Goal: Task Accomplishment & Management: Manage account settings

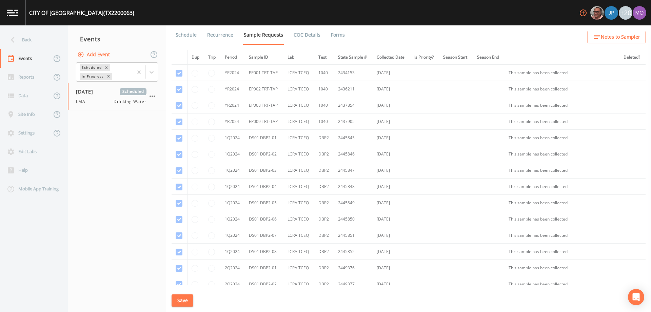
click at [39, 41] on div "Back" at bounding box center [30, 40] width 61 height 19
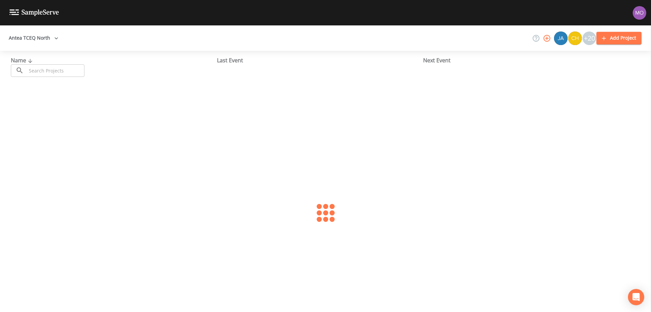
click at [49, 67] on input "text" at bounding box center [55, 70] width 58 height 13
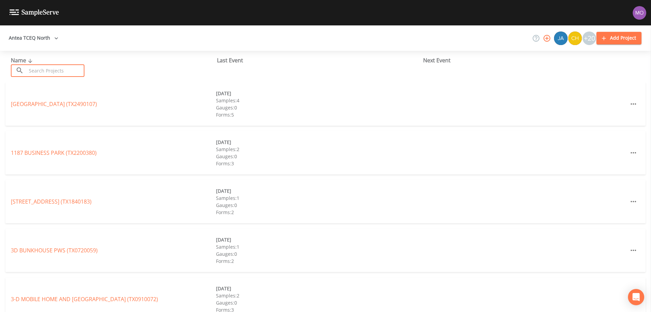
paste input "TX0570186"
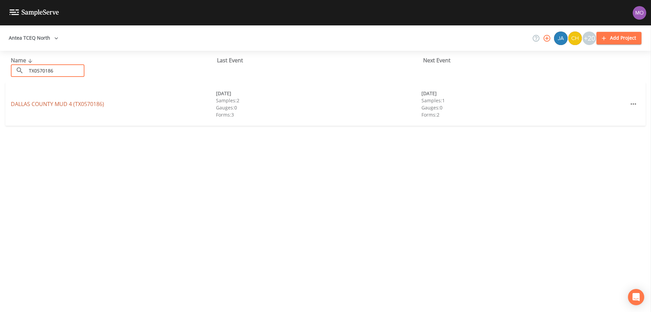
type input "TX0570186"
click at [49, 104] on link "[GEOGRAPHIC_DATA] 4 (TX0570186)" at bounding box center [57, 103] width 93 height 7
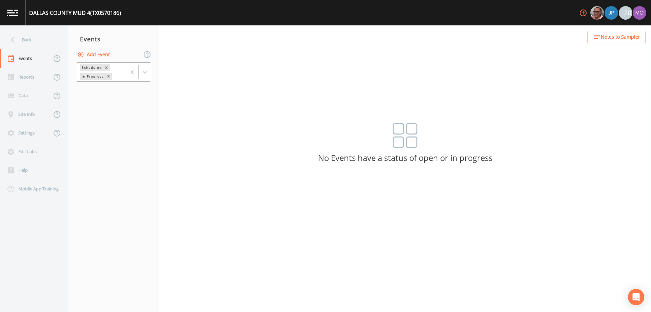
click at [95, 76] on div "In Progress" at bounding box center [92, 76] width 25 height 7
click at [96, 90] on div "Completed" at bounding box center [113, 92] width 75 height 12
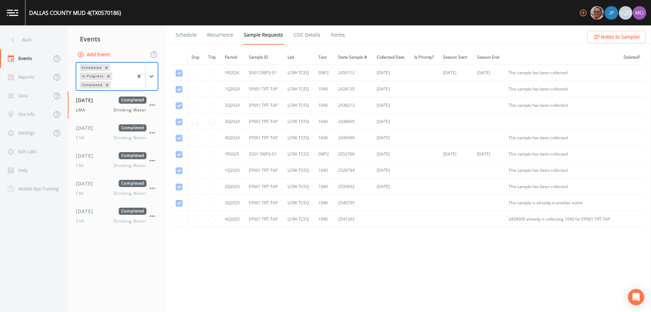
click at [340, 31] on link "Forms" at bounding box center [338, 34] width 16 height 19
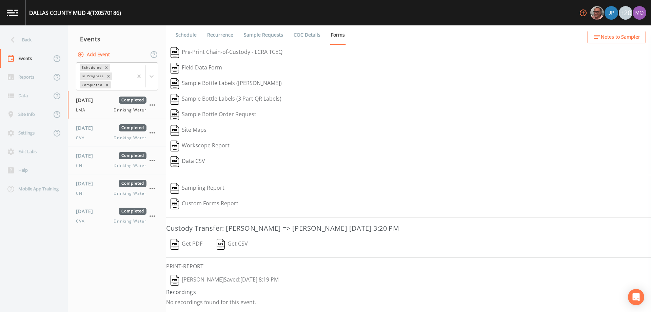
click at [175, 283] on img "button" at bounding box center [174, 280] width 8 height 11
click at [103, 256] on nav "Events Add Event Scheduled In Progress Completed [DATE] Completed LMA Drinking …" at bounding box center [117, 168] width 98 height 287
click at [98, 223] on div "CVA Drinking Water" at bounding box center [111, 221] width 70 height 6
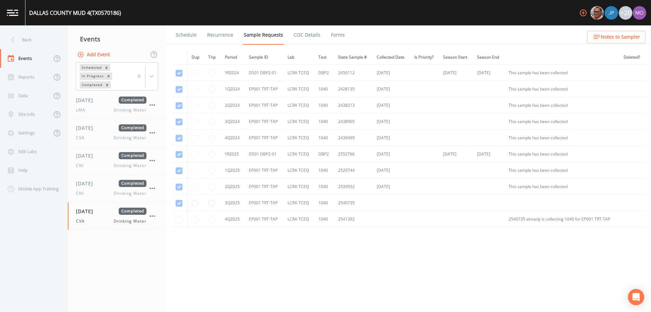
click at [336, 35] on link "Forms" at bounding box center [338, 34] width 16 height 19
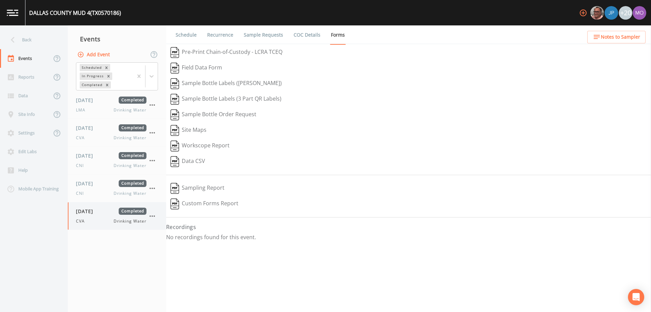
click at [152, 214] on icon "button" at bounding box center [152, 216] width 8 height 8
click at [171, 255] on p "Delete" at bounding box center [186, 256] width 45 height 8
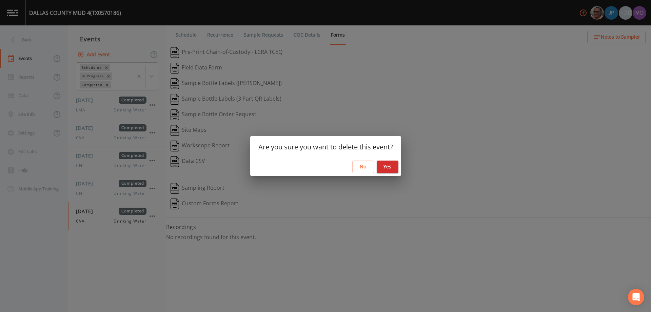
click at [391, 164] on button "Yes" at bounding box center [388, 167] width 22 height 13
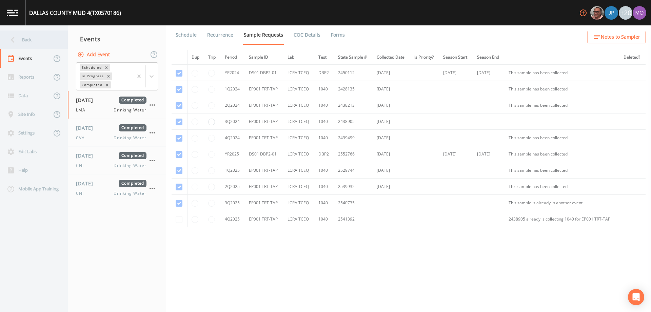
click at [22, 39] on div "Back" at bounding box center [30, 40] width 61 height 19
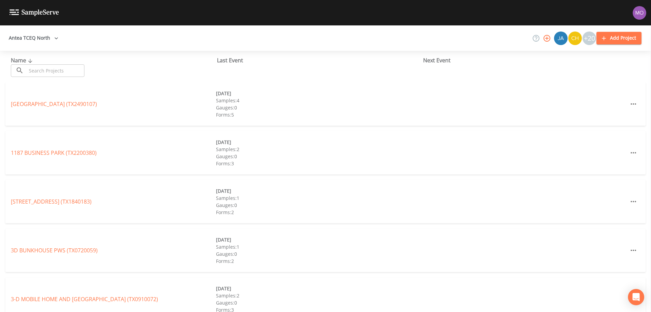
click at [48, 68] on input "text" at bounding box center [55, 70] width 58 height 13
paste input "TX1290055"
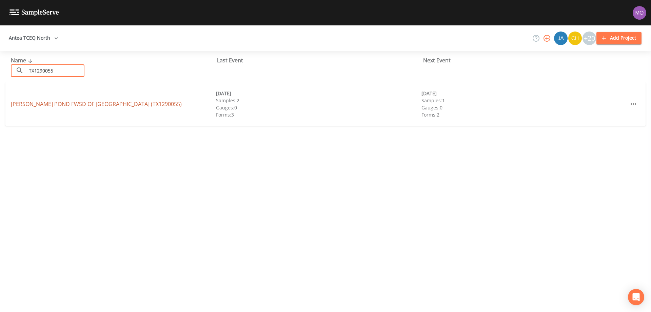
type input "TX1290055"
click at [52, 104] on link "[PERSON_NAME] POND FWSD OF [GEOGRAPHIC_DATA] (TX1290055)" at bounding box center [96, 103] width 171 height 7
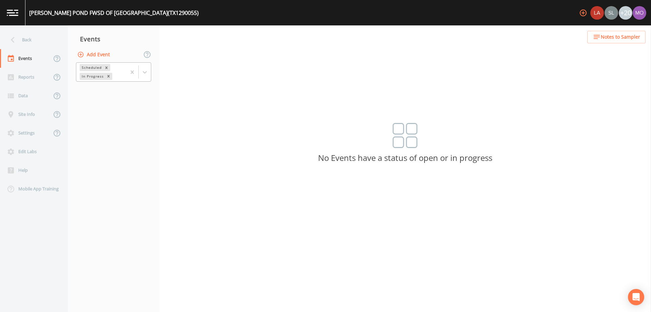
click at [98, 78] on div "In Progress" at bounding box center [92, 76] width 25 height 7
click at [99, 90] on div "Completed" at bounding box center [113, 92] width 75 height 12
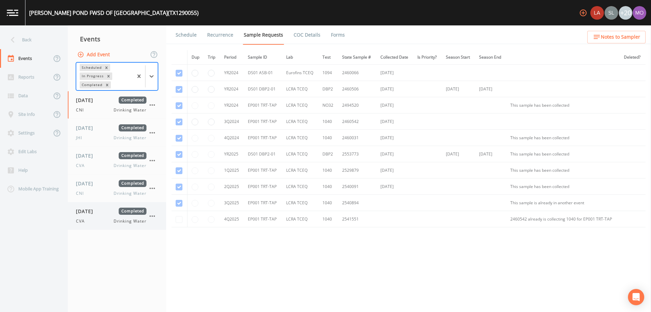
click at [92, 210] on span "[DATE]" at bounding box center [87, 211] width 22 height 7
click at [330, 33] on link "Forms" at bounding box center [338, 34] width 16 height 19
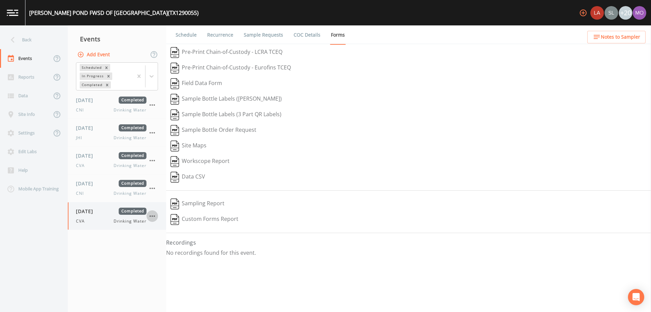
click at [149, 217] on icon "button" at bounding box center [152, 216] width 8 height 8
click at [173, 254] on p "Delete" at bounding box center [186, 256] width 45 height 8
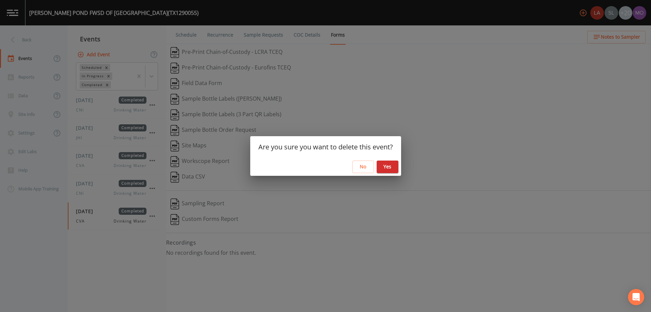
click at [388, 168] on button "Yes" at bounding box center [388, 167] width 22 height 13
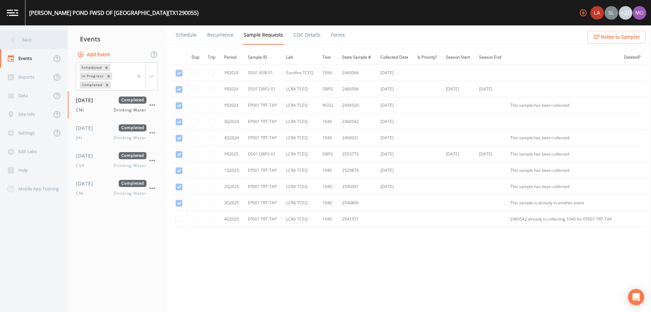
click at [18, 39] on div "Back" at bounding box center [30, 40] width 61 height 19
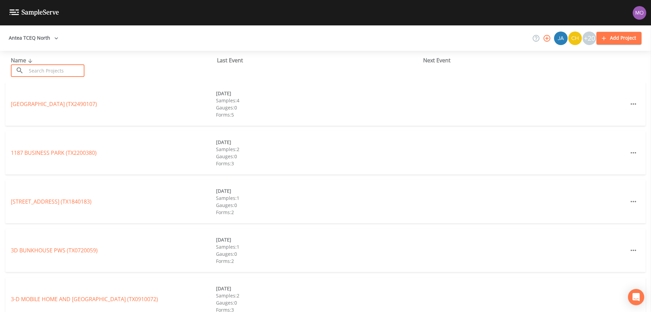
click at [48, 69] on input "text" at bounding box center [55, 70] width 58 height 13
paste input "TX1290043"
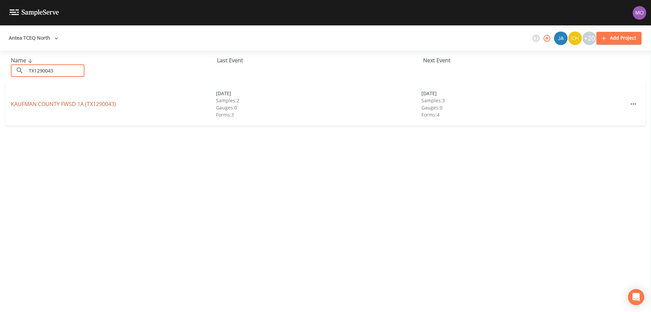
type input "TX1290043"
click at [58, 102] on link "KAUFMAN COUNTY FWSD 1A (TX1290043)" at bounding box center [63, 103] width 105 height 7
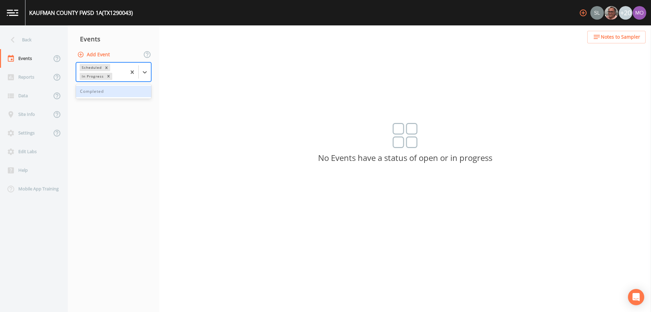
click at [93, 75] on div "In Progress" at bounding box center [92, 76] width 25 height 7
click at [94, 94] on div "Completed" at bounding box center [113, 92] width 75 height 12
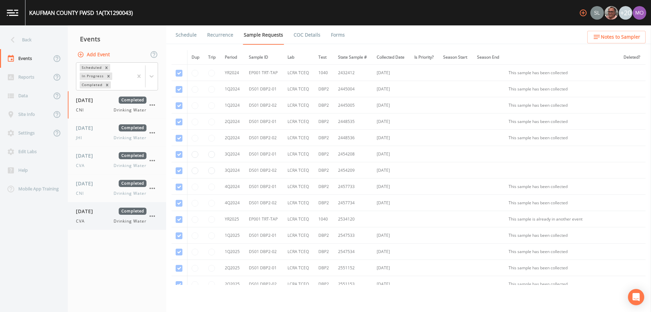
click at [96, 216] on div "[DATE] Completed CVA Drinking Water" at bounding box center [111, 216] width 70 height 17
click at [336, 36] on link "Forms" at bounding box center [338, 34] width 16 height 19
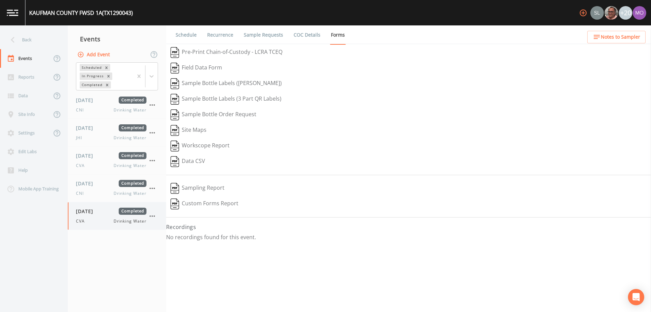
click at [152, 216] on icon "button" at bounding box center [151, 216] width 5 height 1
click at [171, 261] on li "Delete" at bounding box center [180, 256] width 68 height 12
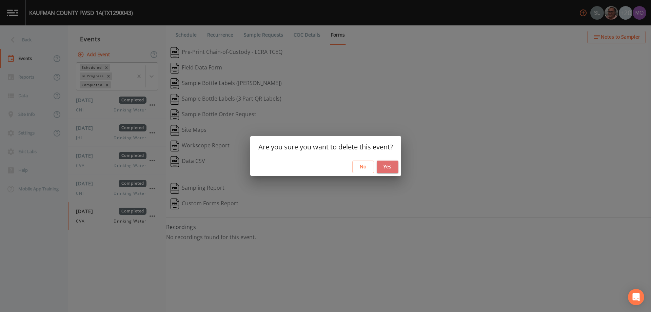
click at [391, 166] on button "Yes" at bounding box center [388, 167] width 22 height 13
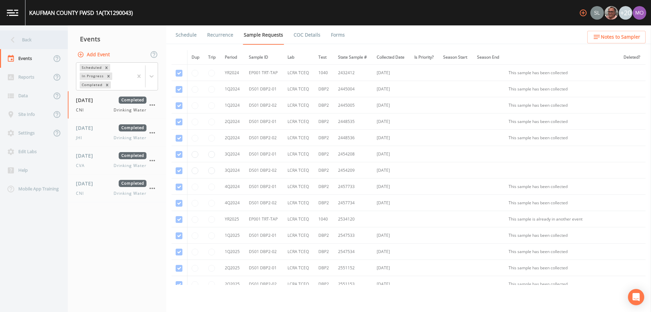
click at [18, 40] on icon at bounding box center [13, 40] width 12 height 12
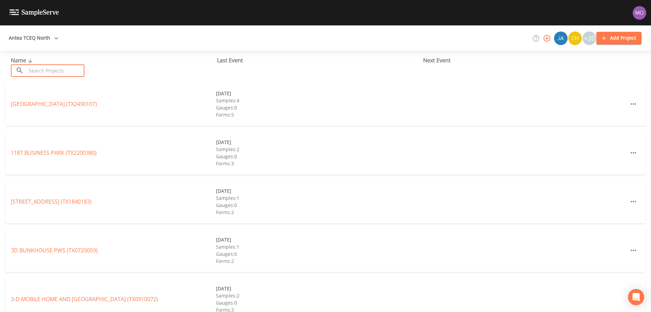
click at [58, 70] on input "text" at bounding box center [55, 70] width 58 height 13
paste input "TX1290046"
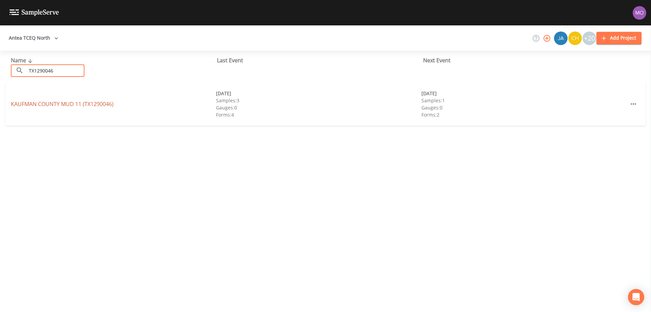
type input "TX1290046"
click at [54, 104] on link "[GEOGRAPHIC_DATA] 11 (TX1290046)" at bounding box center [62, 103] width 103 height 7
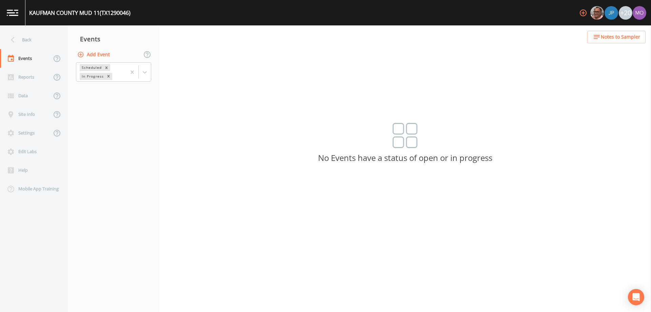
click at [89, 57] on button "Add Event" at bounding box center [94, 54] width 37 height 13
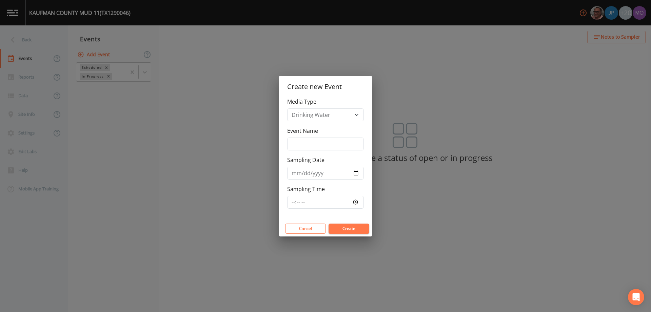
click at [107, 151] on div "Create new Event Media Type Drinking Water Event Name Sampling Date Sampling Ti…" at bounding box center [325, 156] width 651 height 312
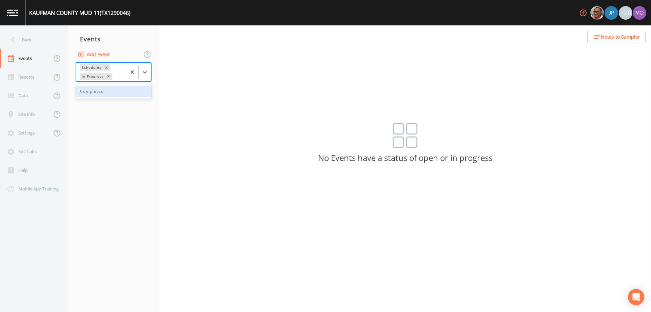
click at [93, 76] on div "In Progress" at bounding box center [92, 76] width 25 height 7
click at [101, 93] on div "Completed" at bounding box center [113, 92] width 75 height 12
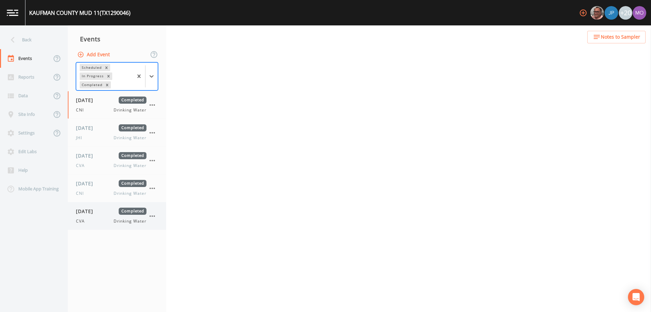
click at [93, 217] on div "[DATE] Completed CVA Drinking Water" at bounding box center [111, 216] width 70 height 17
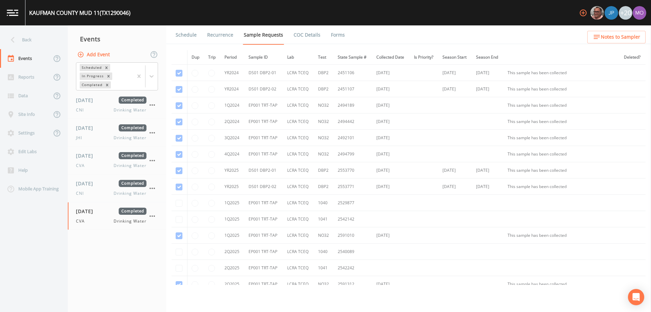
click at [332, 37] on link "Forms" at bounding box center [338, 34] width 16 height 19
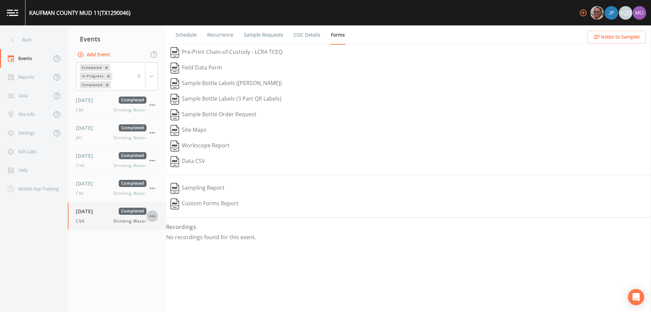
click at [149, 216] on icon "button" at bounding box center [152, 216] width 8 height 8
click at [182, 256] on p "Delete" at bounding box center [186, 256] width 45 height 8
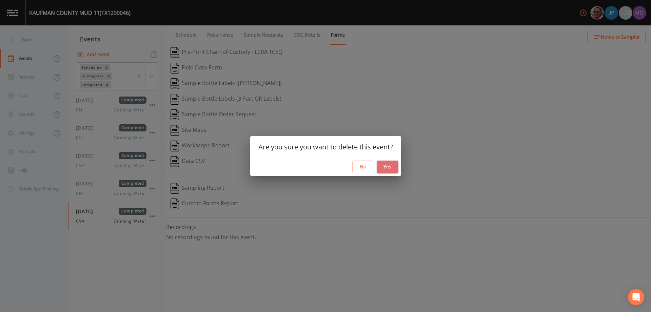
click at [386, 168] on button "Yes" at bounding box center [388, 167] width 22 height 13
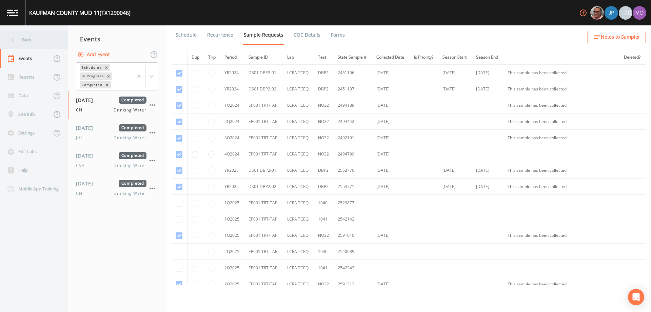
click at [22, 41] on div "Back" at bounding box center [30, 40] width 61 height 19
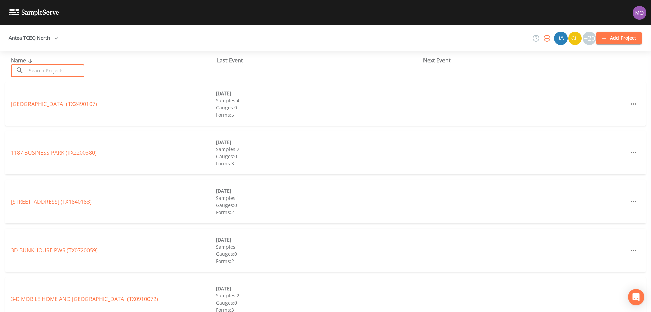
click at [57, 74] on input "text" at bounding box center [55, 70] width 58 height 13
paste input "TX1290047"
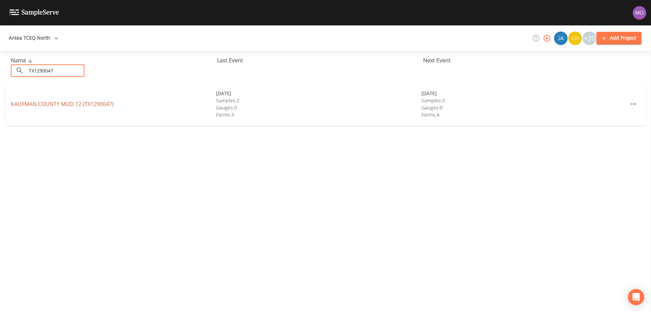
type input "TX1290047"
click at [65, 102] on link "[GEOGRAPHIC_DATA] 12 (TX1290047)" at bounding box center [62, 103] width 103 height 7
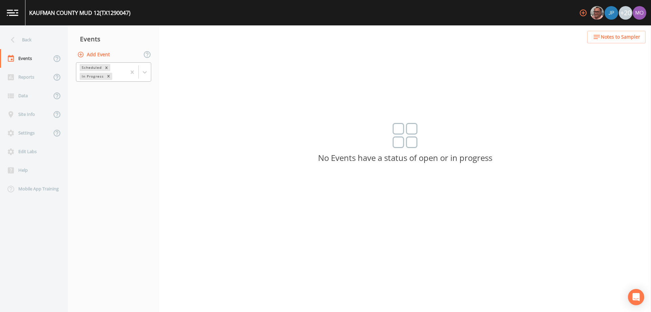
click at [94, 75] on div "In Progress" at bounding box center [92, 76] width 25 height 7
click at [98, 92] on div "Completed" at bounding box center [113, 92] width 75 height 12
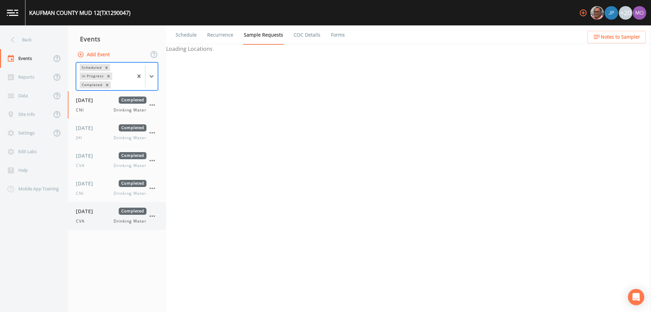
click at [91, 221] on div "CVA Drinking Water" at bounding box center [111, 221] width 70 height 6
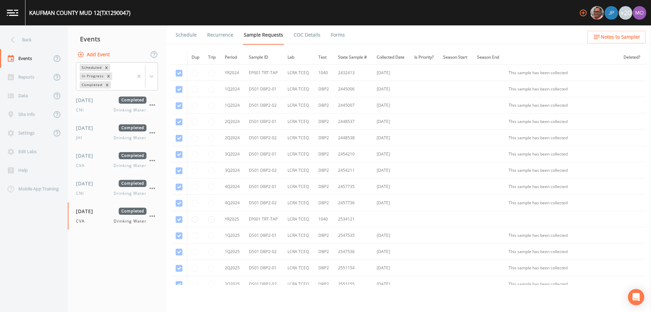
click at [331, 38] on link "Forms" at bounding box center [338, 34] width 16 height 19
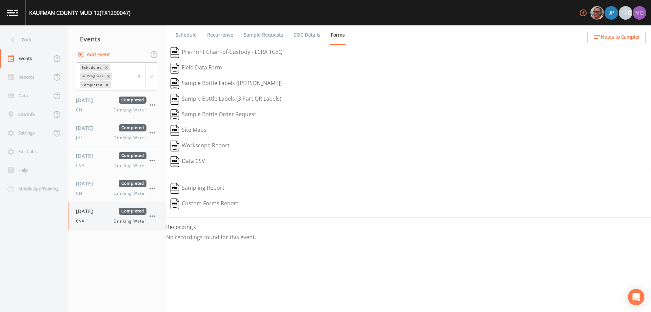
click at [152, 218] on icon "button" at bounding box center [152, 216] width 8 height 8
click at [162, 257] on div at bounding box center [158, 256] width 12 height 7
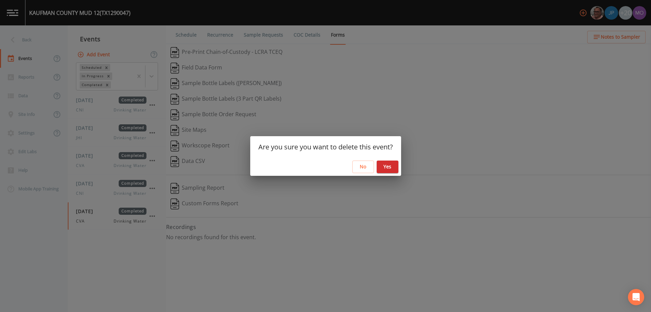
click at [381, 165] on button "Yes" at bounding box center [388, 167] width 22 height 13
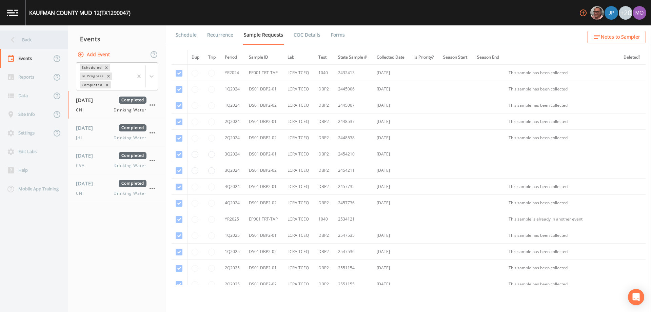
click at [25, 42] on div "Back" at bounding box center [30, 40] width 61 height 19
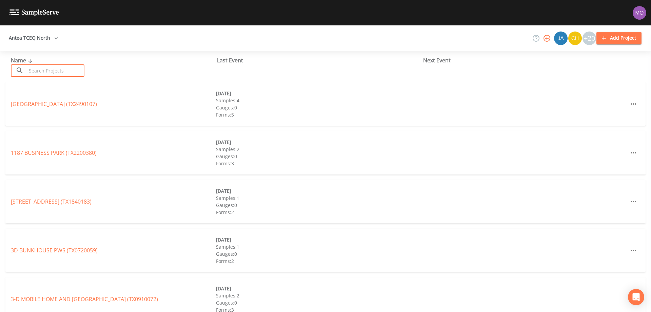
click at [39, 73] on input "text" at bounding box center [55, 70] width 58 height 13
paste input "TX1290053"
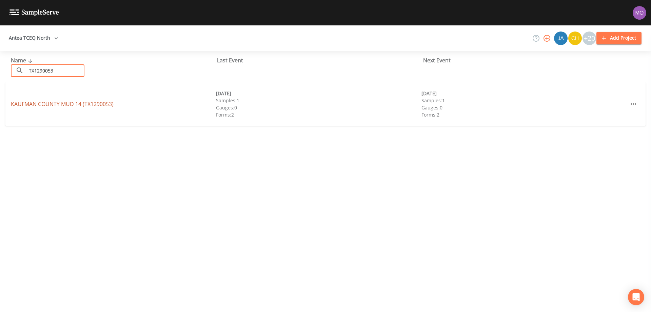
type input "TX1290053"
click at [41, 104] on link "[GEOGRAPHIC_DATA] 14 (TX1290053)" at bounding box center [62, 103] width 103 height 7
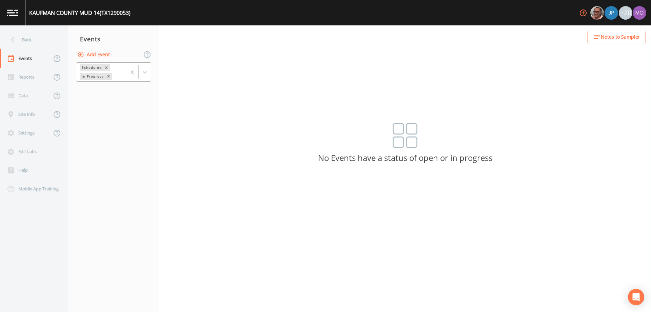
click at [89, 76] on div "In Progress" at bounding box center [92, 76] width 25 height 7
click at [92, 91] on div "Completed" at bounding box center [113, 92] width 75 height 12
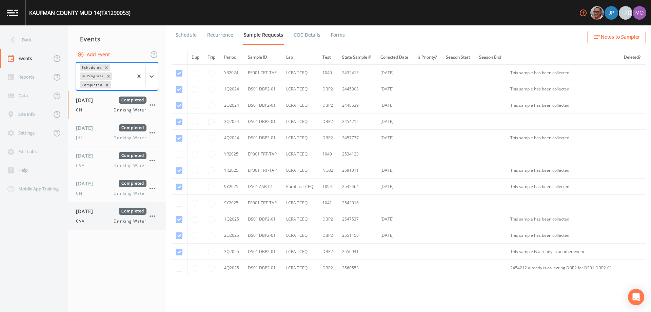
click at [98, 213] on span "[DATE]" at bounding box center [87, 211] width 22 height 7
click at [336, 37] on link "Forms" at bounding box center [338, 34] width 16 height 19
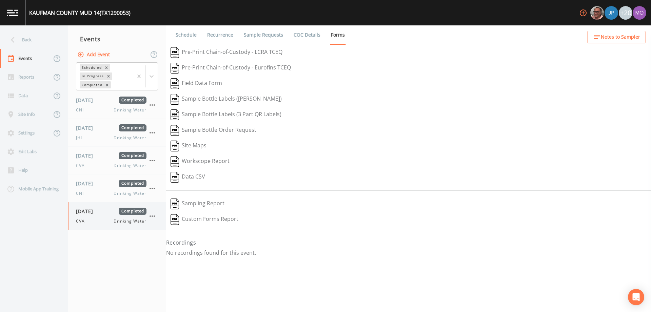
click at [152, 213] on icon "button" at bounding box center [152, 216] width 8 height 8
click at [182, 257] on p "Delete" at bounding box center [186, 256] width 45 height 8
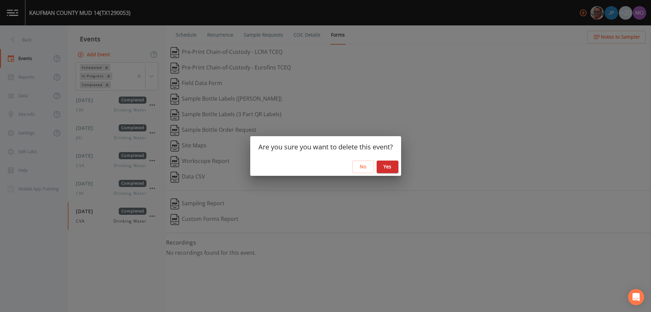
click at [383, 169] on button "Yes" at bounding box center [388, 167] width 22 height 13
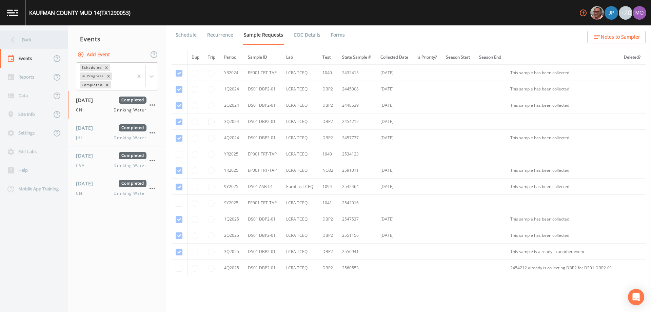
click at [23, 41] on div "Back" at bounding box center [30, 40] width 61 height 19
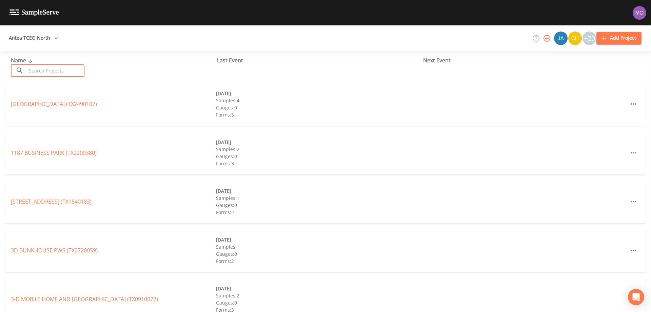
click at [40, 68] on input "text" at bounding box center [55, 70] width 58 height 13
paste input "TX1290057"
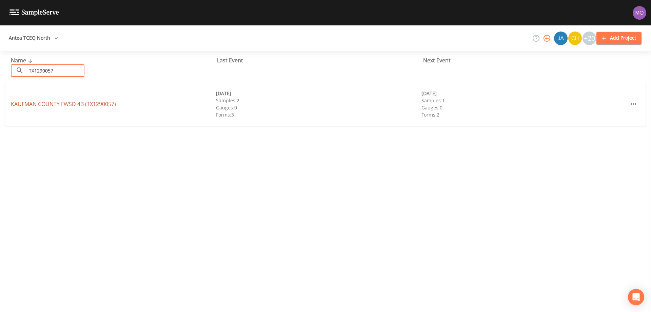
type input "TX1290057"
click at [57, 106] on link "KAUFMAN COUNTY FWSD 4B (TX1290057)" at bounding box center [63, 103] width 105 height 7
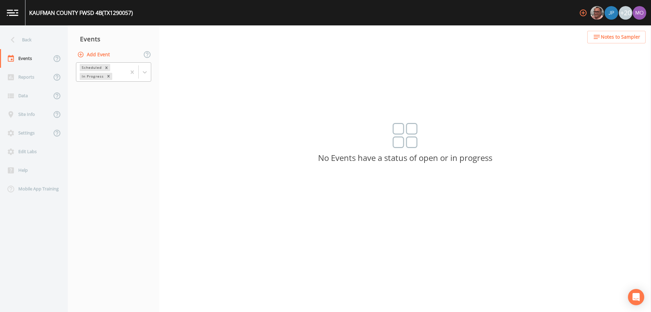
click at [99, 78] on div "In Progress" at bounding box center [92, 76] width 25 height 7
click at [103, 101] on nav "Events Add Event Completed, 1 of 1. 1 result available. Use Up and Down to choo…" at bounding box center [114, 168] width 92 height 287
click at [97, 79] on div "In Progress" at bounding box center [92, 76] width 25 height 7
click at [97, 89] on div "Completed" at bounding box center [113, 92] width 75 height 12
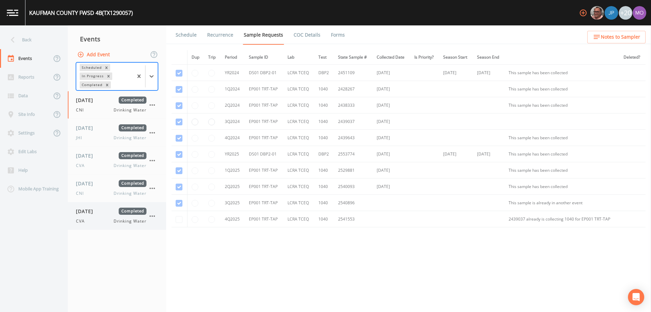
click at [95, 208] on span "[DATE]" at bounding box center [87, 211] width 22 height 7
click at [332, 35] on link "Forms" at bounding box center [338, 34] width 16 height 19
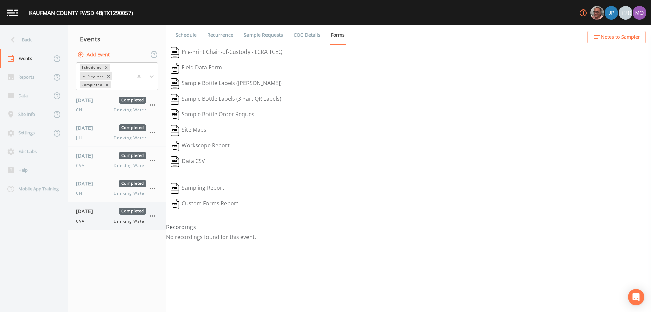
click at [152, 215] on icon "button" at bounding box center [152, 216] width 8 height 8
click at [172, 258] on p "Delete" at bounding box center [186, 256] width 45 height 8
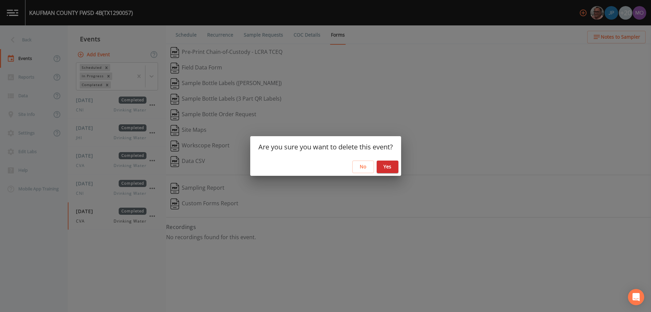
click at [392, 166] on button "Yes" at bounding box center [388, 167] width 22 height 13
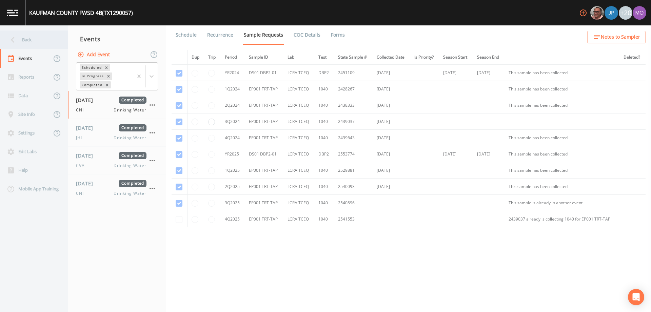
click at [36, 40] on div "Back" at bounding box center [30, 40] width 61 height 19
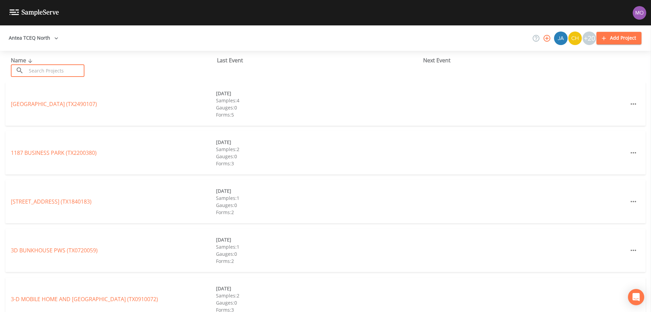
click at [43, 74] on input "text" at bounding box center [55, 70] width 58 height 13
paste input "TX1290058"
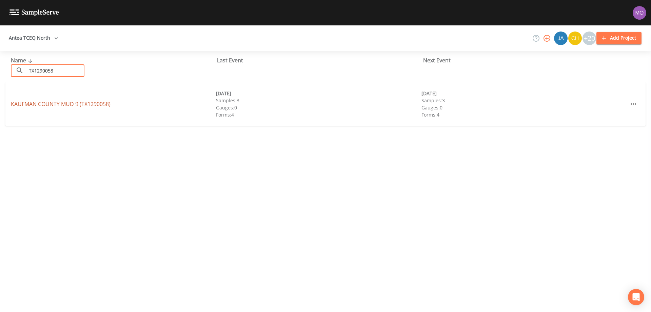
type input "TX1290058"
click at [46, 105] on link "[GEOGRAPHIC_DATA] 9 (TX1290058)" at bounding box center [61, 103] width 100 height 7
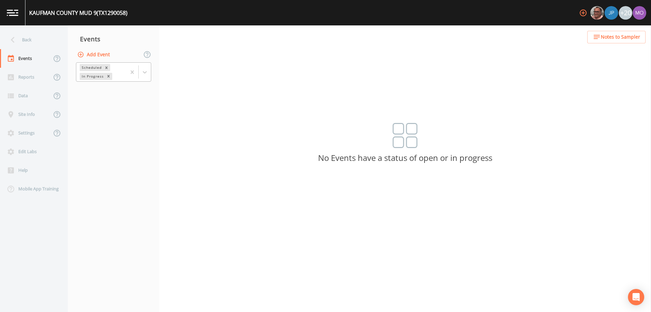
click at [89, 69] on div "Scheduled" at bounding box center [91, 67] width 23 height 7
click at [90, 88] on div "Completed" at bounding box center [113, 92] width 75 height 12
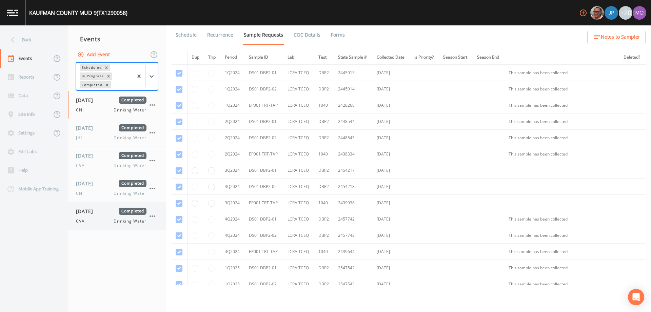
click at [92, 213] on span "[DATE]" at bounding box center [87, 211] width 22 height 7
click at [330, 38] on link "Forms" at bounding box center [338, 34] width 16 height 19
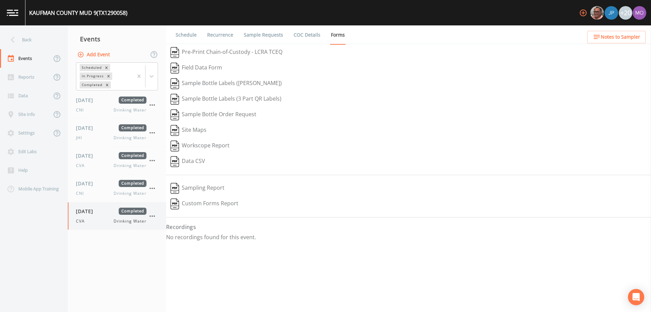
click at [153, 216] on icon "button" at bounding box center [152, 216] width 8 height 8
click at [162, 258] on div at bounding box center [158, 256] width 12 height 7
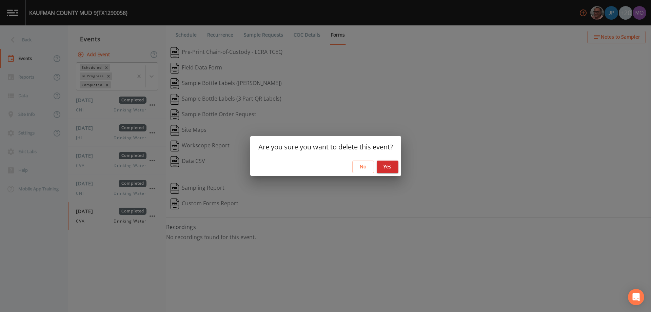
click at [382, 169] on button "Yes" at bounding box center [388, 167] width 22 height 13
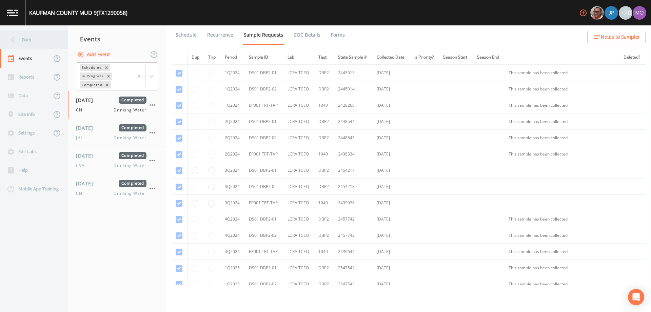
click at [24, 39] on div "Back" at bounding box center [30, 40] width 61 height 19
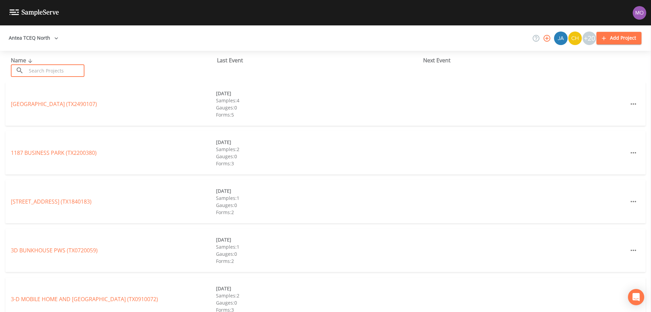
click at [51, 66] on input "text" at bounding box center [55, 70] width 58 height 13
paste input "TX1290054"
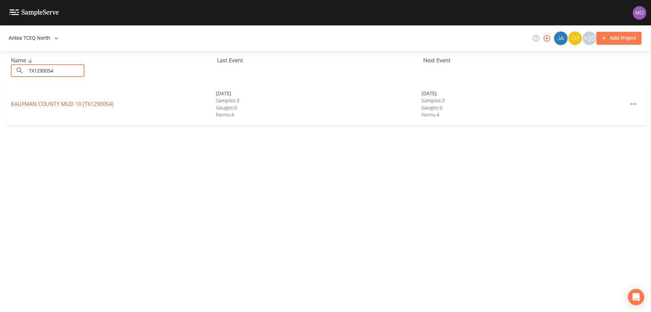
type input "TX1290054"
click at [49, 106] on link "[GEOGRAPHIC_DATA] 10 (TX1290054)" at bounding box center [62, 103] width 103 height 7
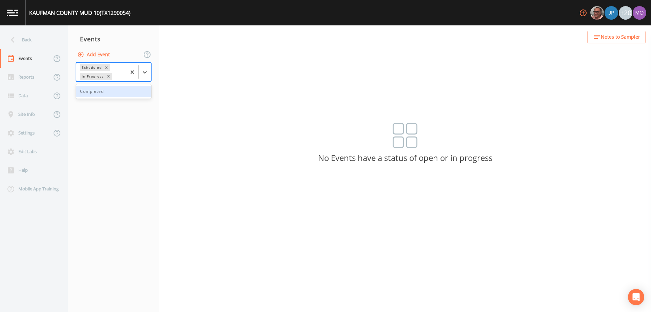
click at [94, 80] on div "Scheduled In Progress" at bounding box center [101, 72] width 50 height 19
click at [96, 91] on div "Completed" at bounding box center [113, 92] width 75 height 12
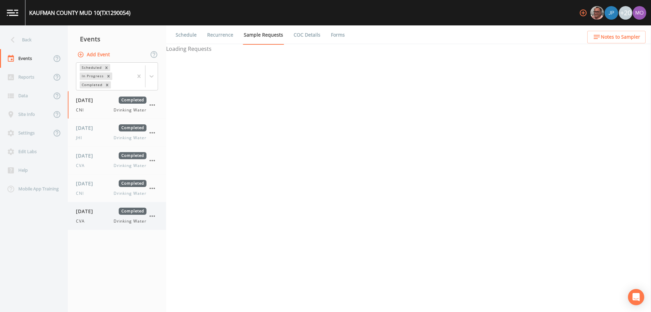
click at [92, 212] on span "[DATE]" at bounding box center [87, 211] width 22 height 7
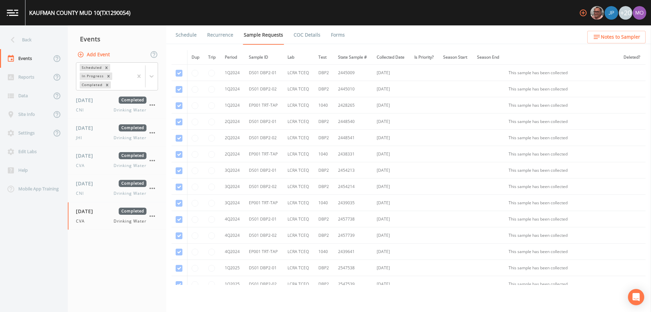
click at [338, 34] on link "Forms" at bounding box center [338, 34] width 16 height 19
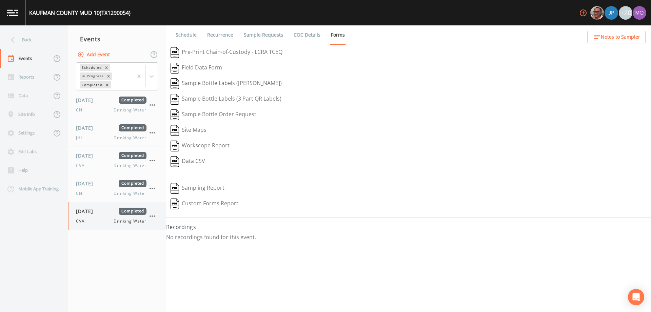
click at [152, 216] on icon "button" at bounding box center [151, 216] width 5 height 1
click at [162, 255] on div at bounding box center [158, 256] width 12 height 7
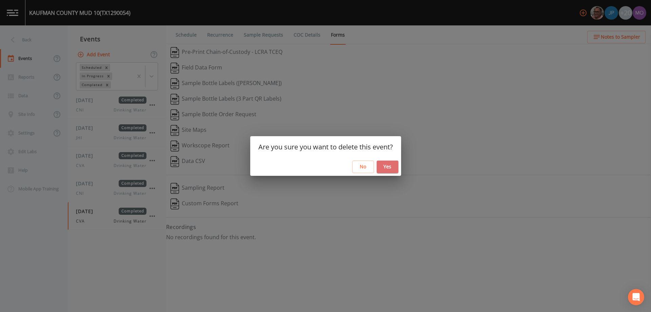
click at [383, 163] on button "Yes" at bounding box center [388, 167] width 22 height 13
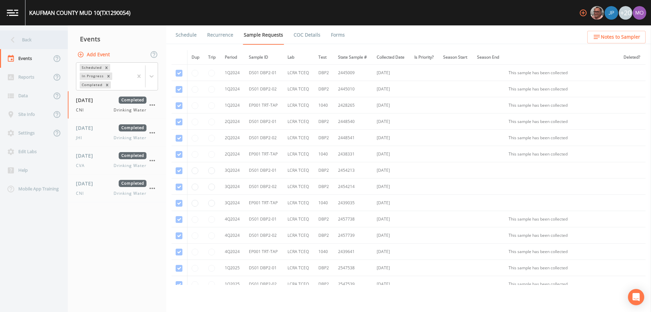
click at [23, 37] on div "Back" at bounding box center [30, 40] width 61 height 19
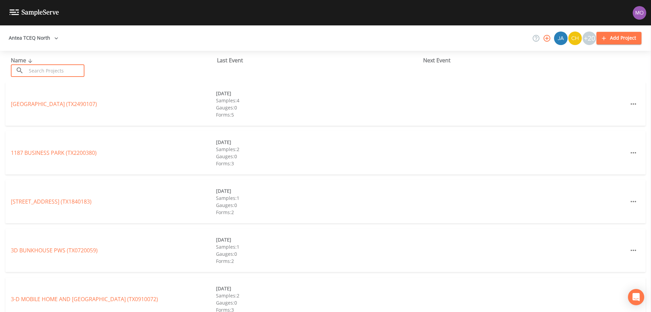
click at [46, 71] on input "text" at bounding box center [55, 70] width 58 height 13
paste input "TX1290056"
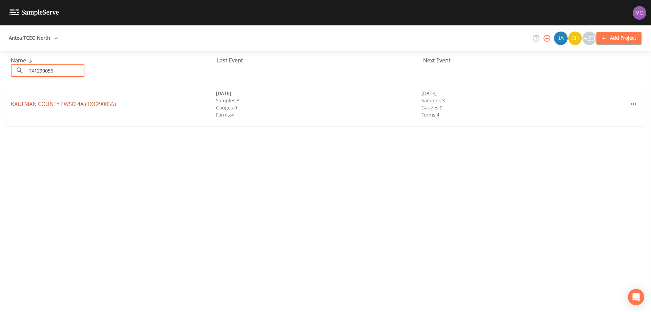
type input "TX1290056"
click at [57, 103] on link "KAUFMAN COUNTY FWSD 4A (TX1290056)" at bounding box center [63, 103] width 105 height 7
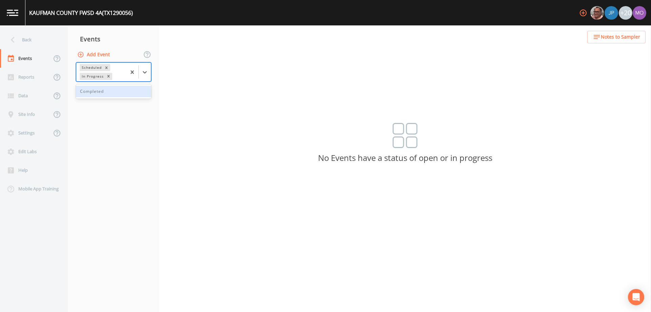
click at [92, 74] on div "In Progress" at bounding box center [92, 76] width 25 height 7
click at [95, 96] on div "Completed" at bounding box center [113, 92] width 75 height 12
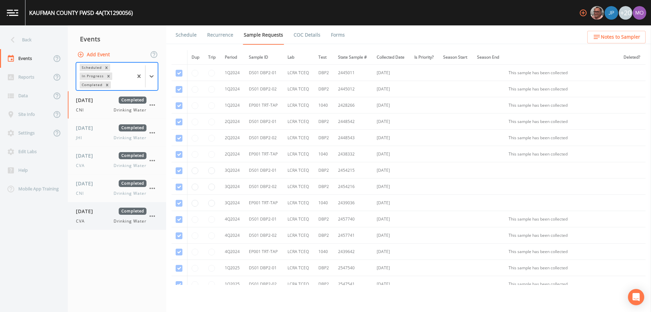
click at [89, 214] on span "[DATE]" at bounding box center [87, 211] width 22 height 7
click at [332, 33] on link "Forms" at bounding box center [338, 34] width 16 height 19
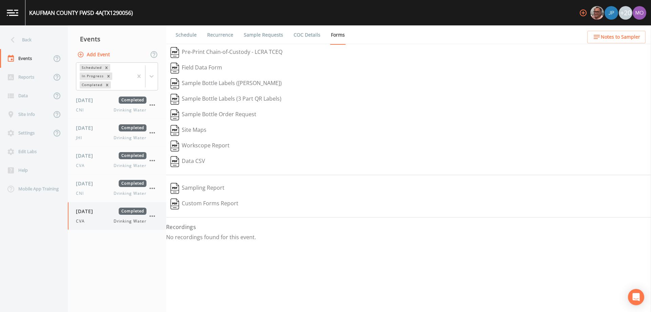
click at [153, 218] on icon "button" at bounding box center [152, 216] width 8 height 8
click at [176, 256] on p "Delete" at bounding box center [186, 256] width 45 height 8
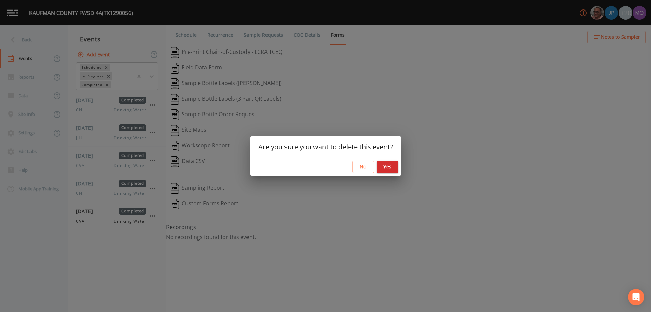
click at [383, 164] on button "Yes" at bounding box center [388, 167] width 22 height 13
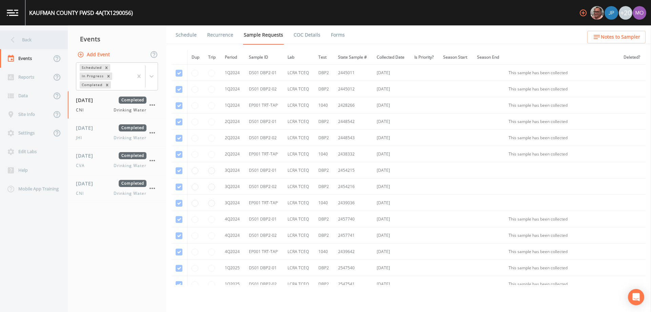
click at [21, 40] on div "Back" at bounding box center [30, 40] width 61 height 19
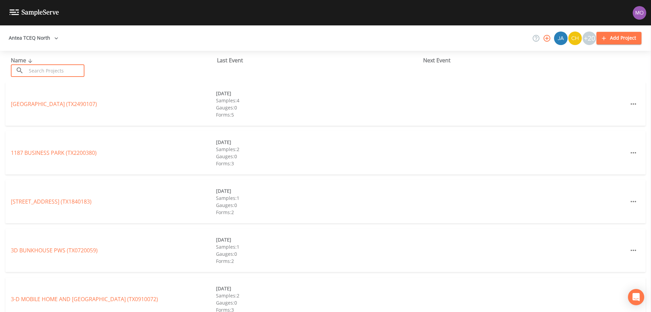
click at [33, 72] on input "text" at bounding box center [55, 70] width 58 height 13
paste input "TX2520001"
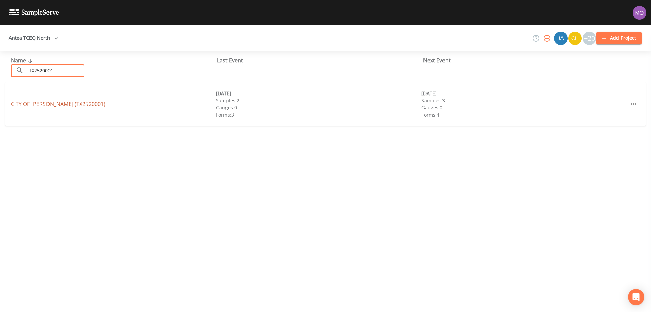
type input "TX2520001"
click at [35, 104] on link "CITY OF [PERSON_NAME] (TX2520001)" at bounding box center [58, 103] width 95 height 7
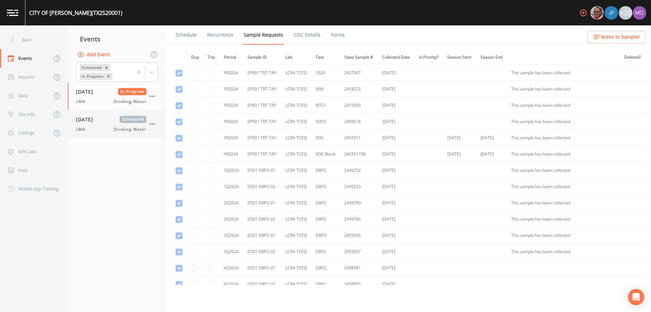
click at [96, 126] on div "[DATE] Scheduled LMA Drinking Water" at bounding box center [111, 124] width 70 height 17
click at [330, 34] on link "Forms" at bounding box center [338, 34] width 16 height 19
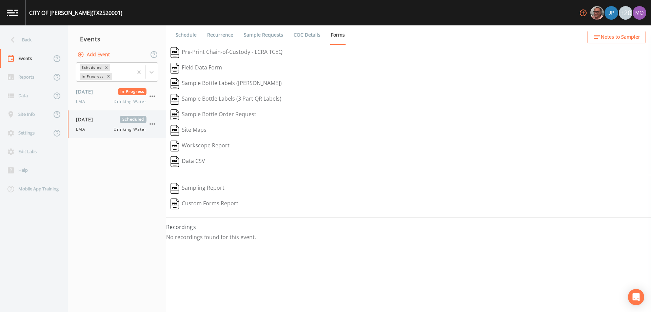
click at [153, 123] on icon "button" at bounding box center [152, 124] width 8 height 8
click at [158, 163] on icon at bounding box center [155, 163] width 7 height 7
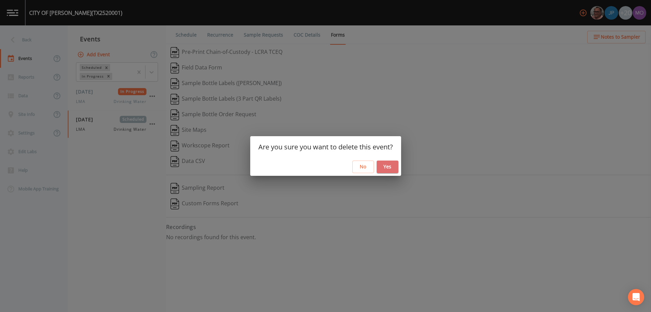
click at [389, 162] on button "Yes" at bounding box center [388, 167] width 22 height 13
